Goal: Task Accomplishment & Management: Use online tool/utility

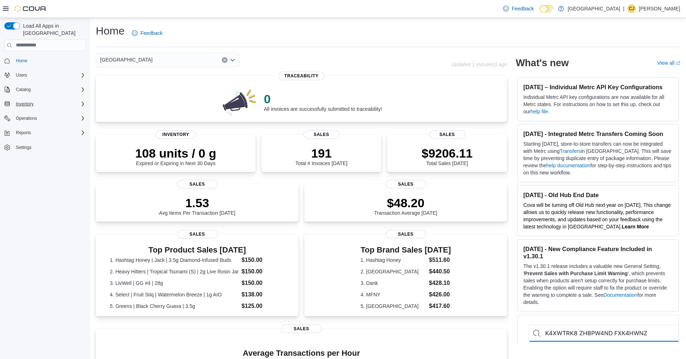
click at [44, 102] on button "Inventory" at bounding box center [44, 104] width 87 height 10
drag, startPoint x: 77, startPoint y: 94, endPoint x: 77, endPoint y: 98, distance: 4.0
click at [77, 100] on div "Inventory" at bounding box center [49, 104] width 73 height 9
click at [68, 130] on link "Inventory Manager (Classic)" at bounding box center [40, 134] width 60 height 9
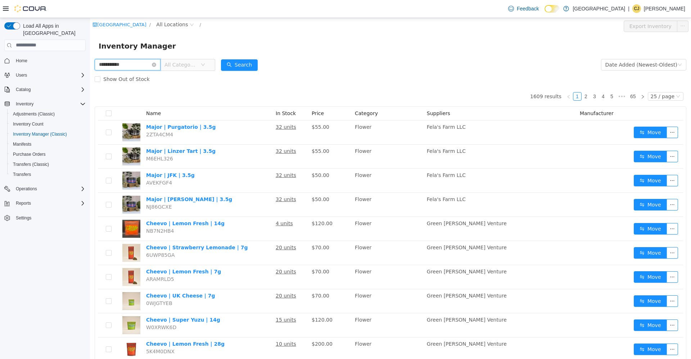
type input "**********"
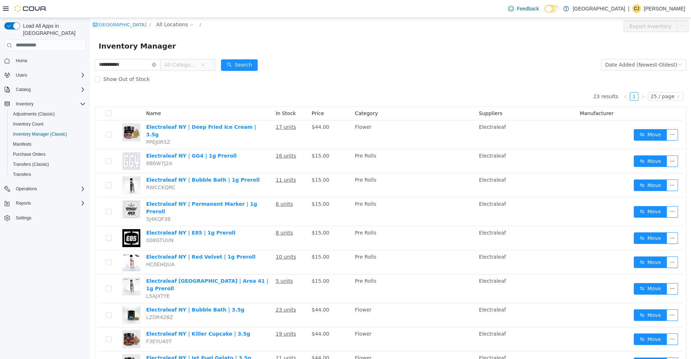
click at [197, 66] on span "All Categories" at bounding box center [181, 64] width 33 height 7
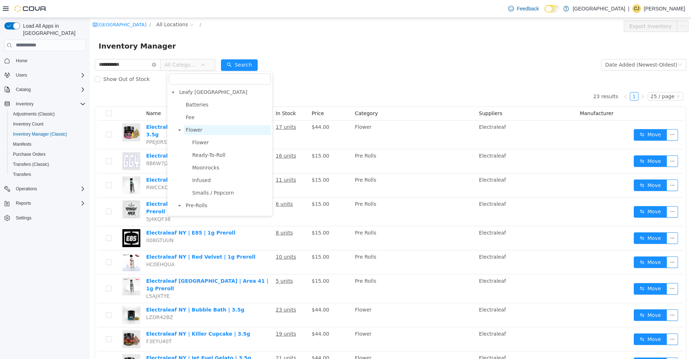
click at [208, 131] on span "Flower" at bounding box center [227, 130] width 87 height 10
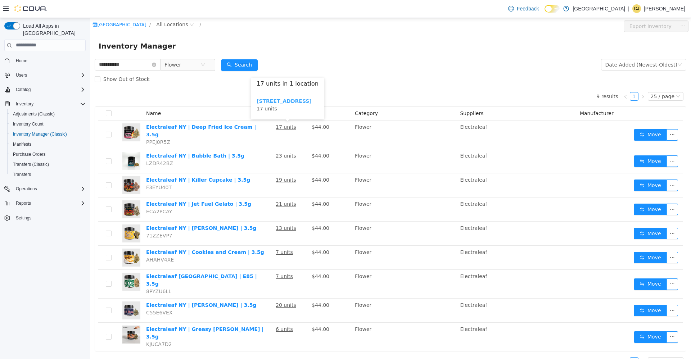
click at [277, 100] on b "[STREET_ADDRESS]" at bounding box center [284, 101] width 55 height 6
click at [156, 64] on icon "icon: close-circle" at bounding box center [154, 64] width 4 height 4
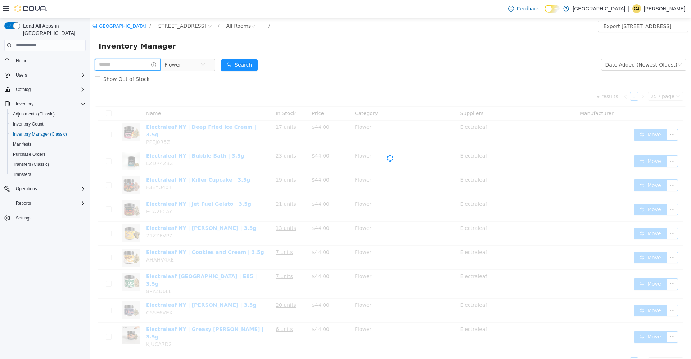
click at [157, 64] on input "text" at bounding box center [128, 65] width 66 height 12
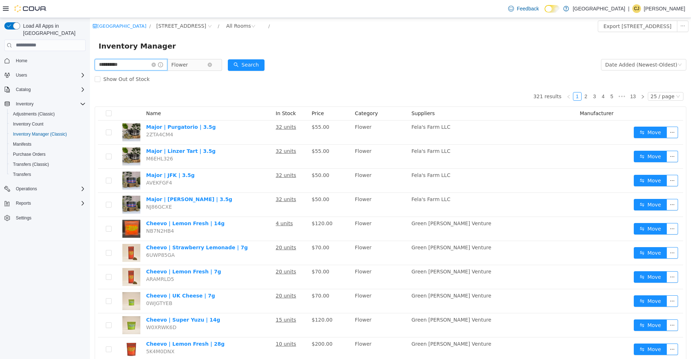
type input "**********"
click at [212, 64] on icon "icon: close-circle" at bounding box center [210, 64] width 4 height 4
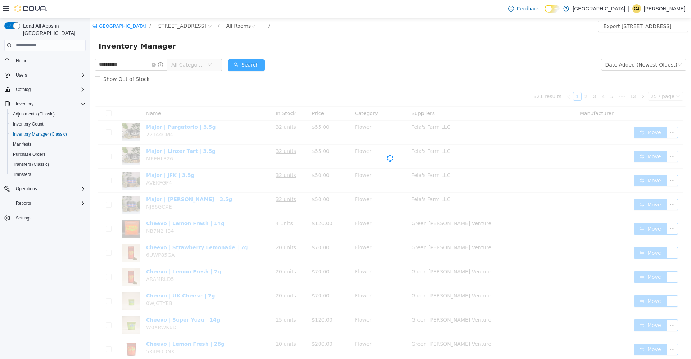
click at [242, 64] on button "Search" at bounding box center [246, 65] width 37 height 12
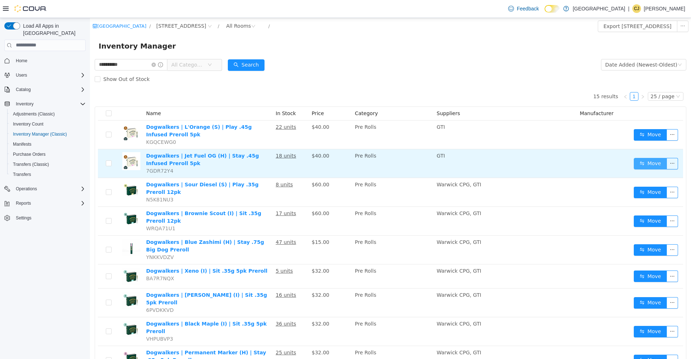
click at [643, 164] on button "Move" at bounding box center [650, 164] width 33 height 12
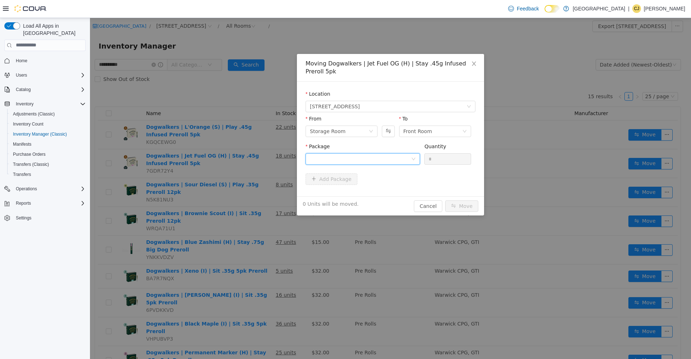
click at [355, 160] on div at bounding box center [360, 158] width 101 height 11
click at [353, 189] on li "5927 7890 0776 0302 Quantity : 15 Units" at bounding box center [363, 188] width 114 height 19
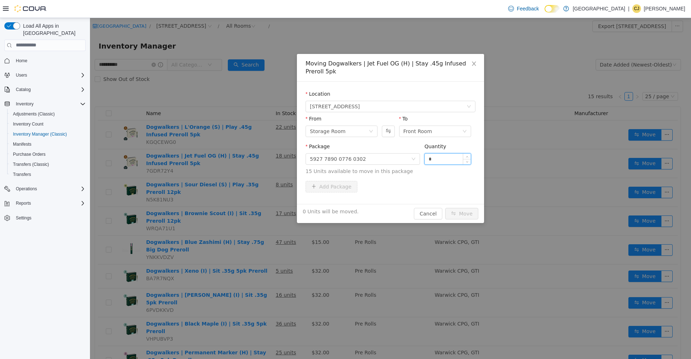
click at [434, 159] on input "*" at bounding box center [448, 158] width 46 height 11
type input "**"
click at [445, 208] on button "Move" at bounding box center [461, 214] width 33 height 12
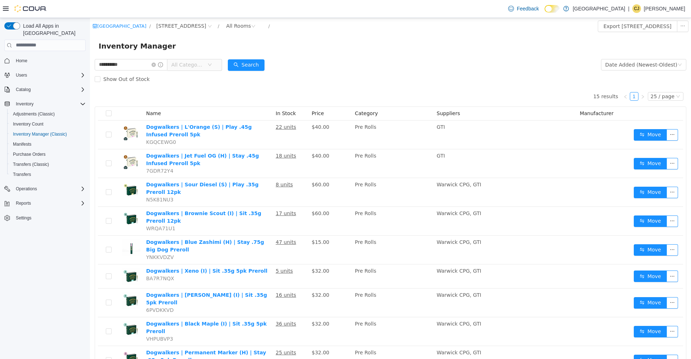
click at [212, 64] on icon "icon: down" at bounding box center [210, 64] width 4 height 4
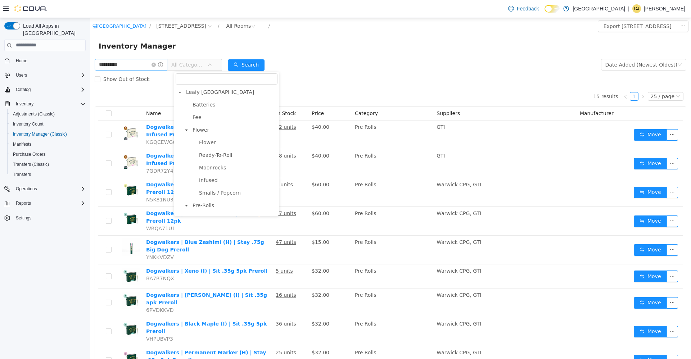
drag, startPoint x: 159, startPoint y: 63, endPoint x: 163, endPoint y: 66, distance: 4.8
click at [156, 63] on icon "icon: close-circle" at bounding box center [154, 64] width 4 height 4
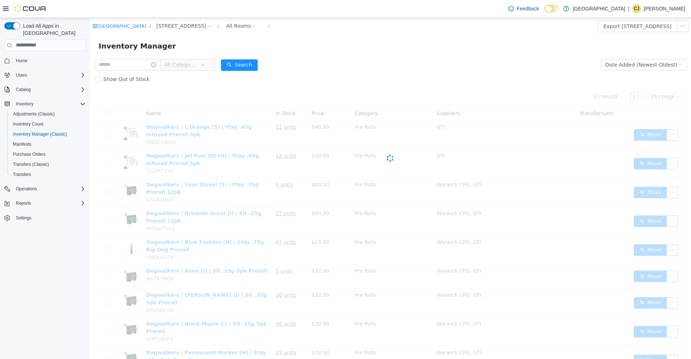
click at [177, 69] on span "All Categories" at bounding box center [183, 64] width 36 height 11
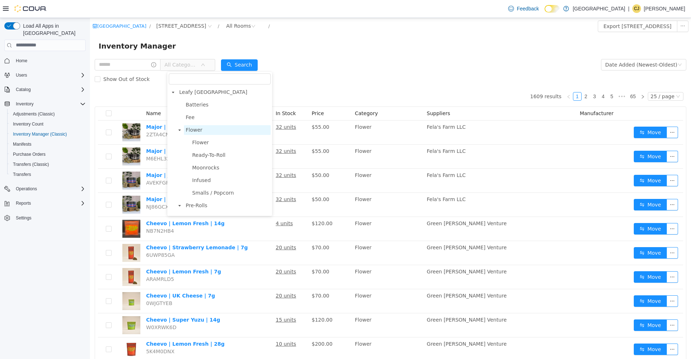
click at [193, 127] on span "Flower" at bounding box center [194, 130] width 17 height 6
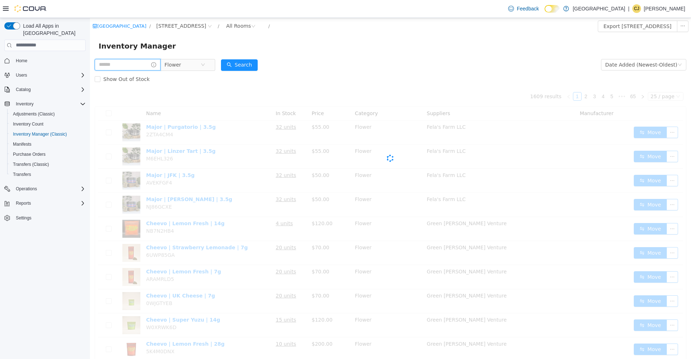
click at [130, 70] on input "text" at bounding box center [128, 65] width 66 height 12
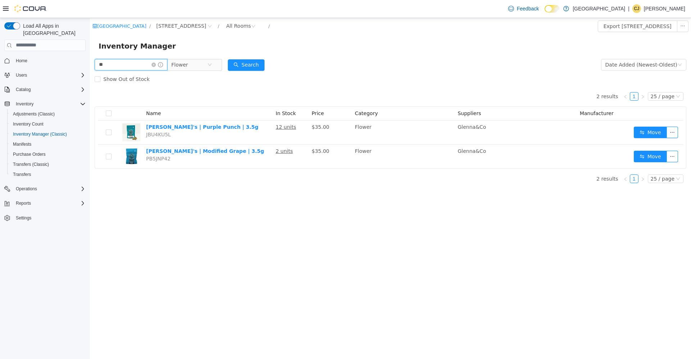
type input "*"
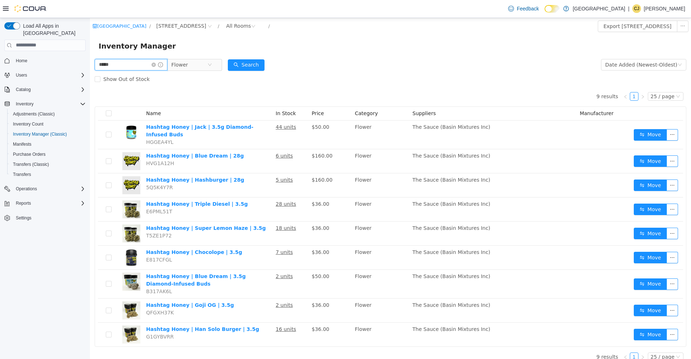
type input "*****"
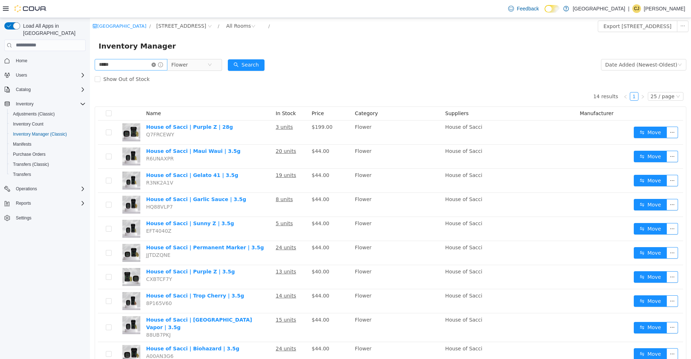
click at [156, 64] on icon "icon: close-circle" at bounding box center [154, 64] width 4 height 4
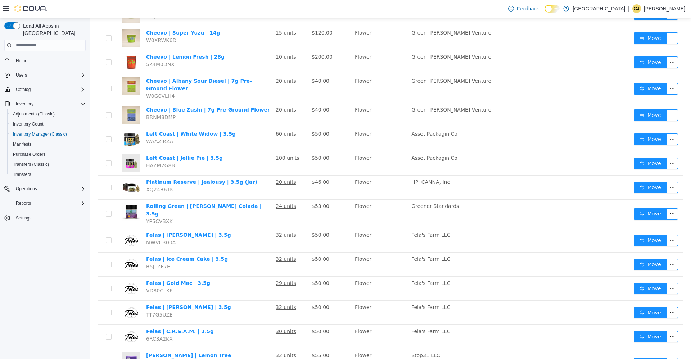
scroll to position [298, 0]
